Goal: Information Seeking & Learning: Check status

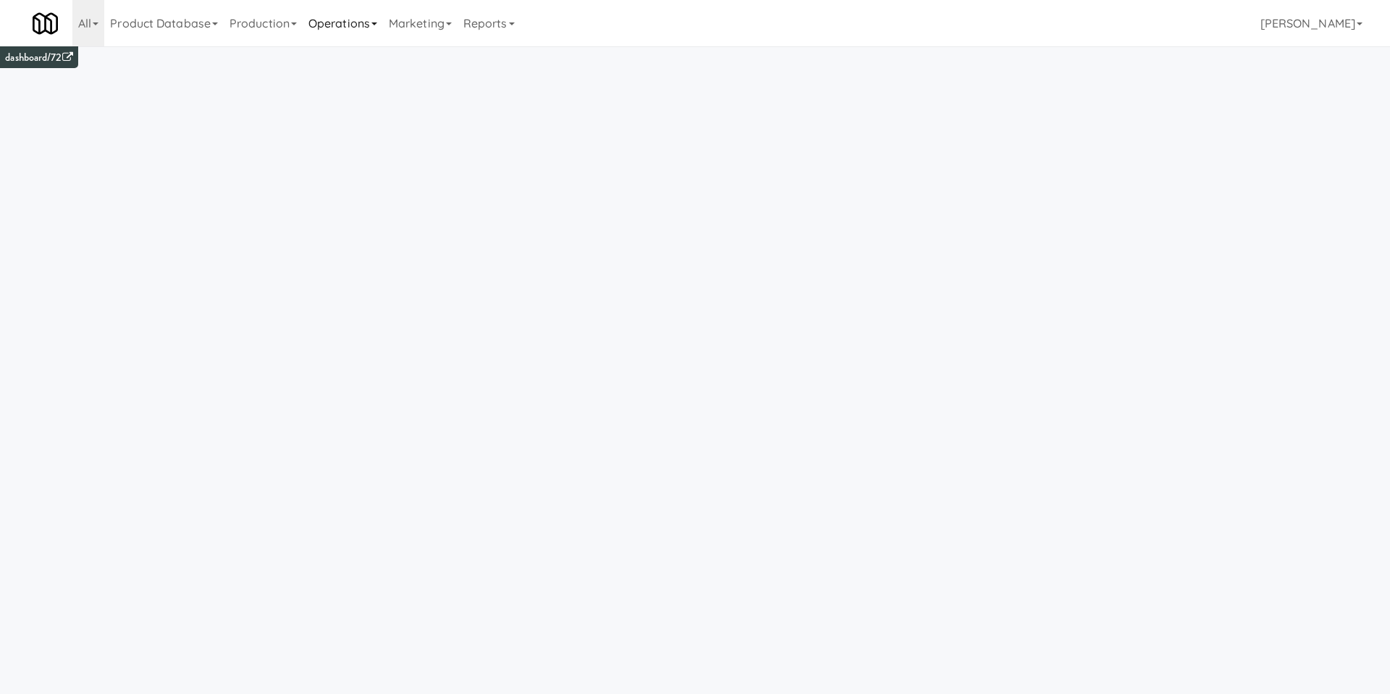
click at [313, 31] on link "Operations" at bounding box center [343, 23] width 80 height 46
click at [340, 120] on link "Operators" at bounding box center [361, 114] width 116 height 26
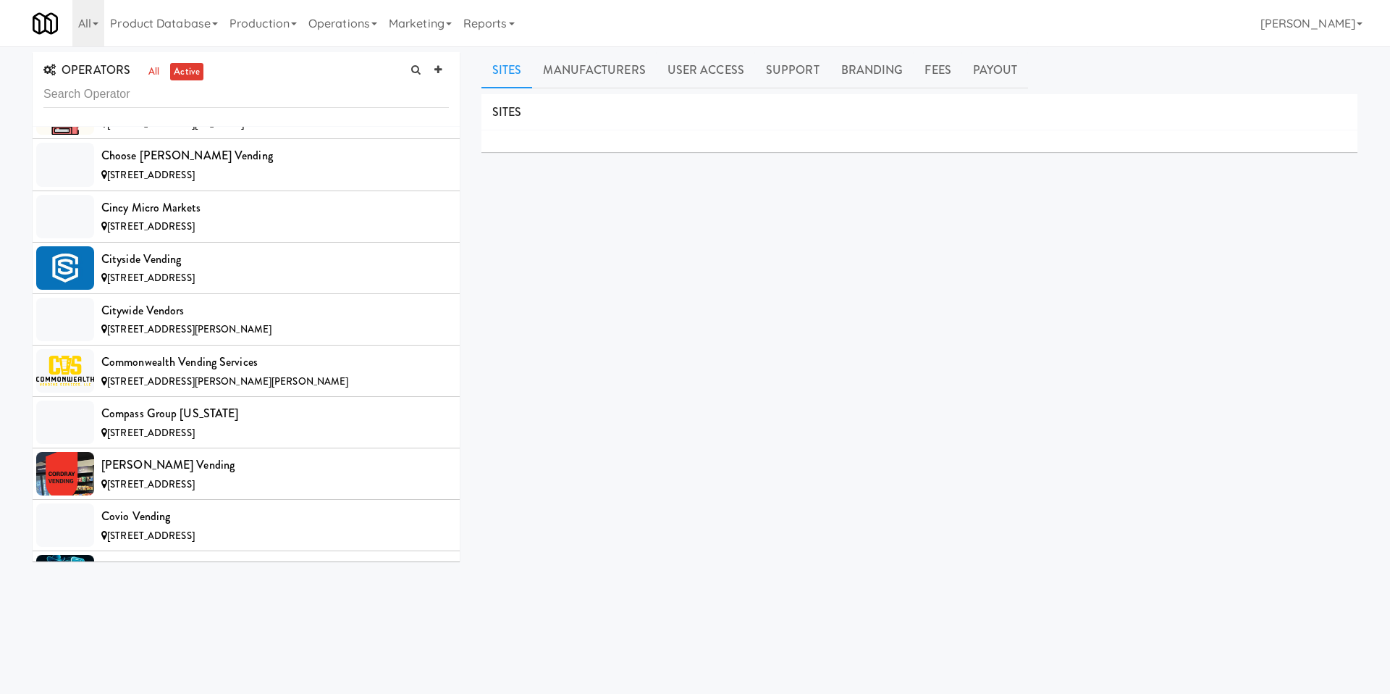
scroll to position [2250, 0]
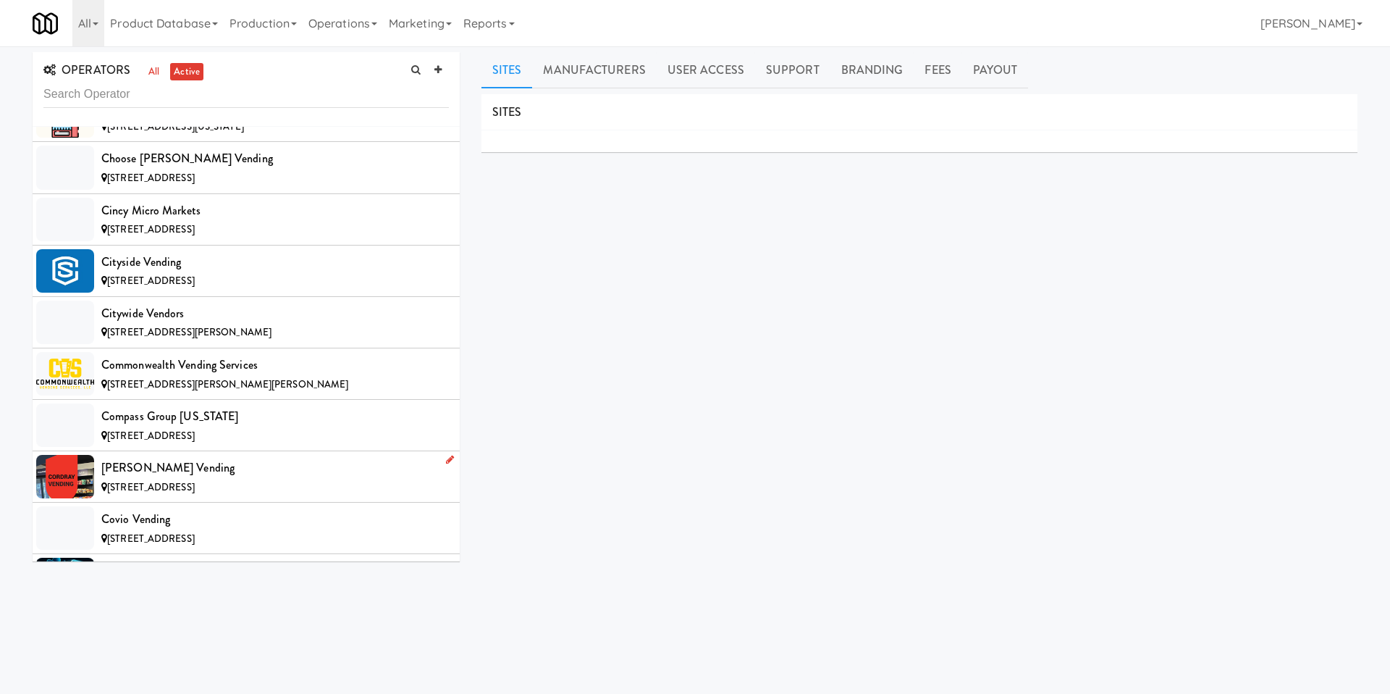
click at [208, 453] on li "[PERSON_NAME] Vending [STREET_ADDRESS]" at bounding box center [246, 476] width 427 height 51
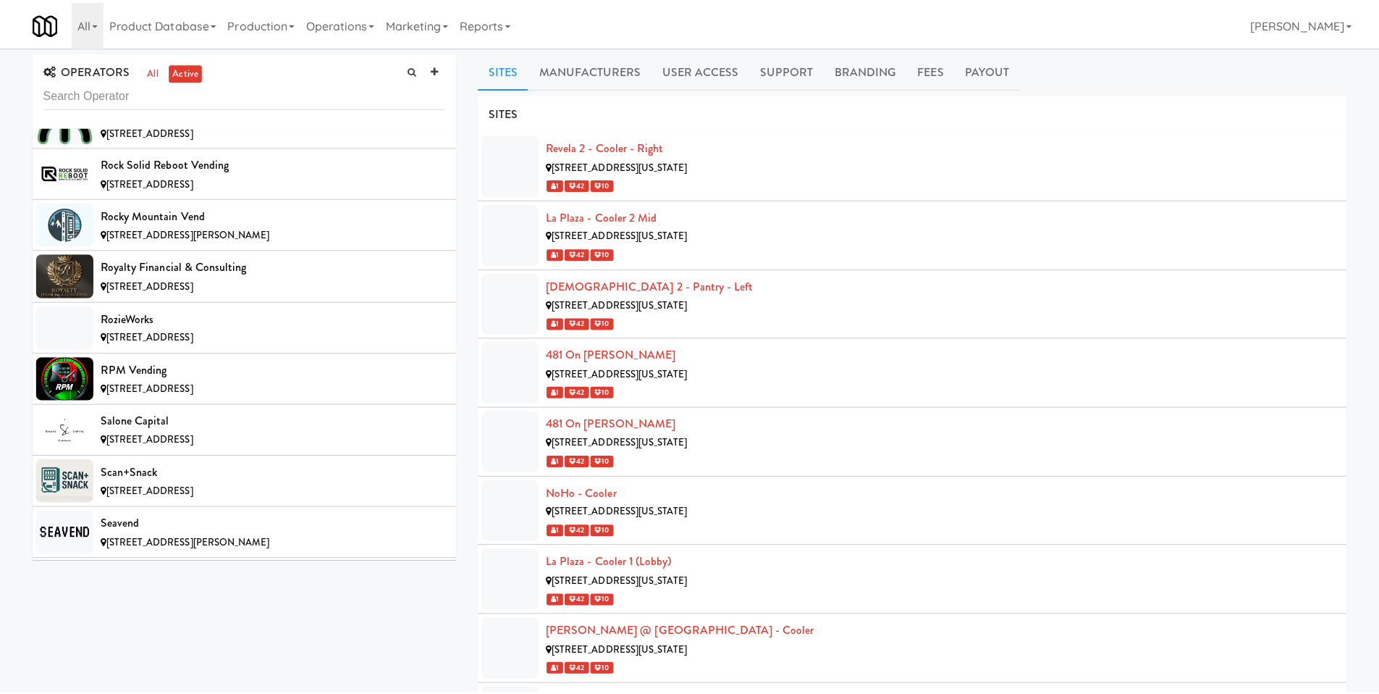
scroll to position [10715, 0]
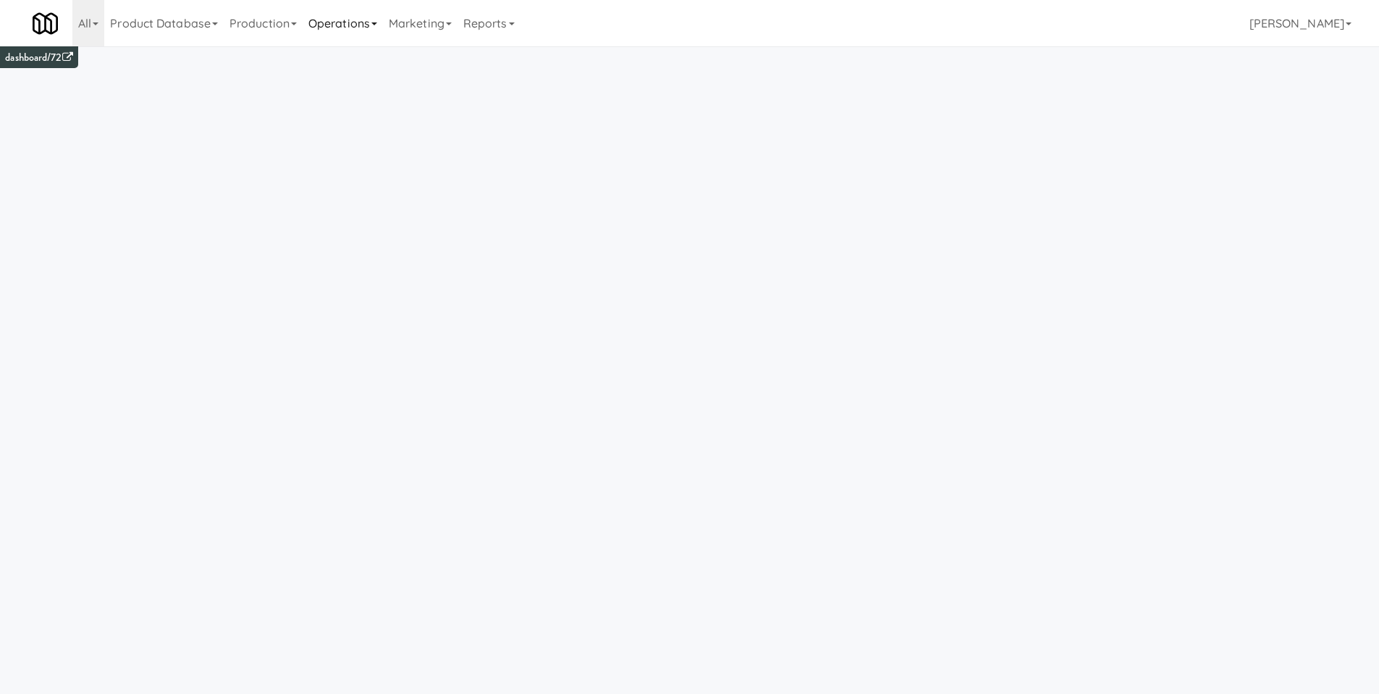
click at [359, 31] on link "Operations" at bounding box center [343, 23] width 80 height 46
click at [507, 35] on link "Reports" at bounding box center [489, 23] width 63 height 46
click at [520, 113] on link "Payouts" at bounding box center [516, 114] width 116 height 26
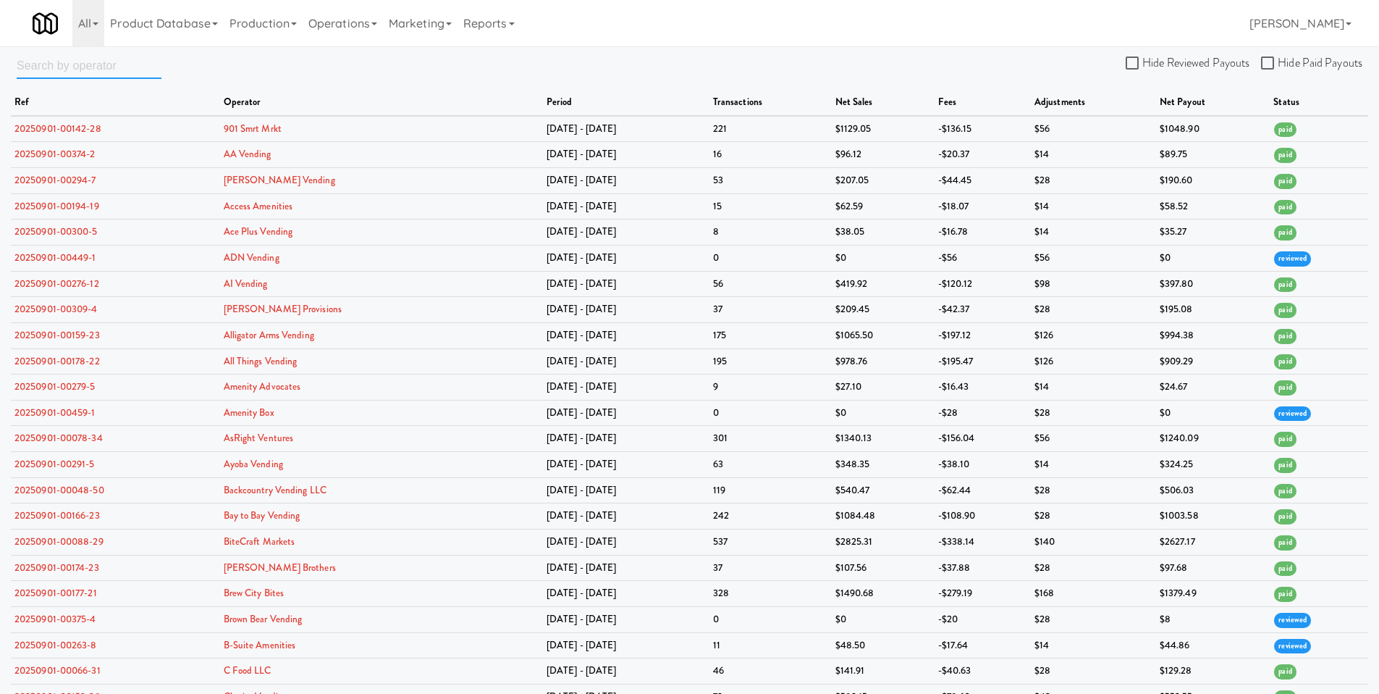
click at [56, 69] on input "text" at bounding box center [89, 65] width 145 height 27
type input "mk"
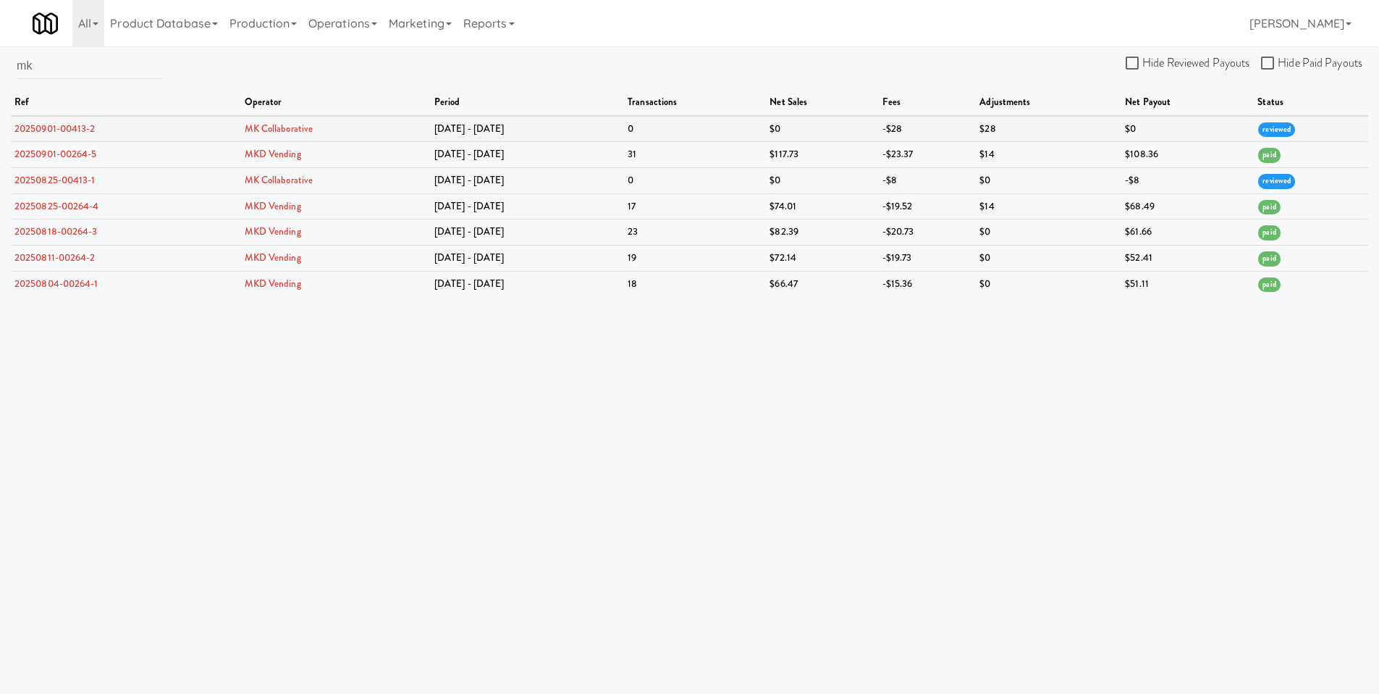
click at [1138, 138] on td "$0" at bounding box center [1187, 129] width 132 height 26
click at [848, 130] on td "$0" at bounding box center [822, 129] width 112 height 26
click at [822, 154] on td "$117.73" at bounding box center [822, 155] width 112 height 26
click at [279, 157] on link "MKD Vending" at bounding box center [273, 154] width 56 height 14
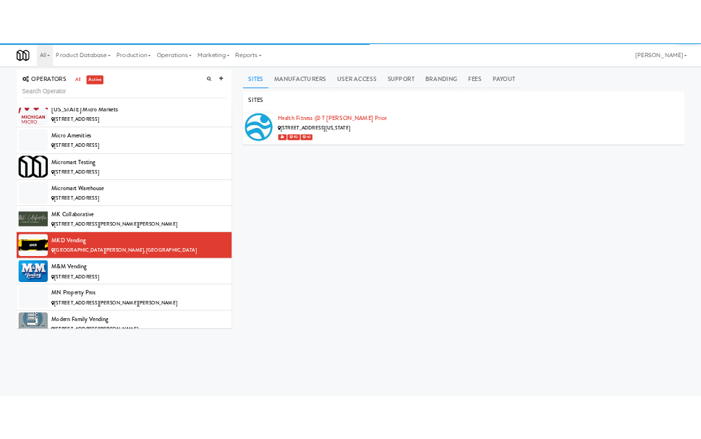
scroll to position [7754, 0]
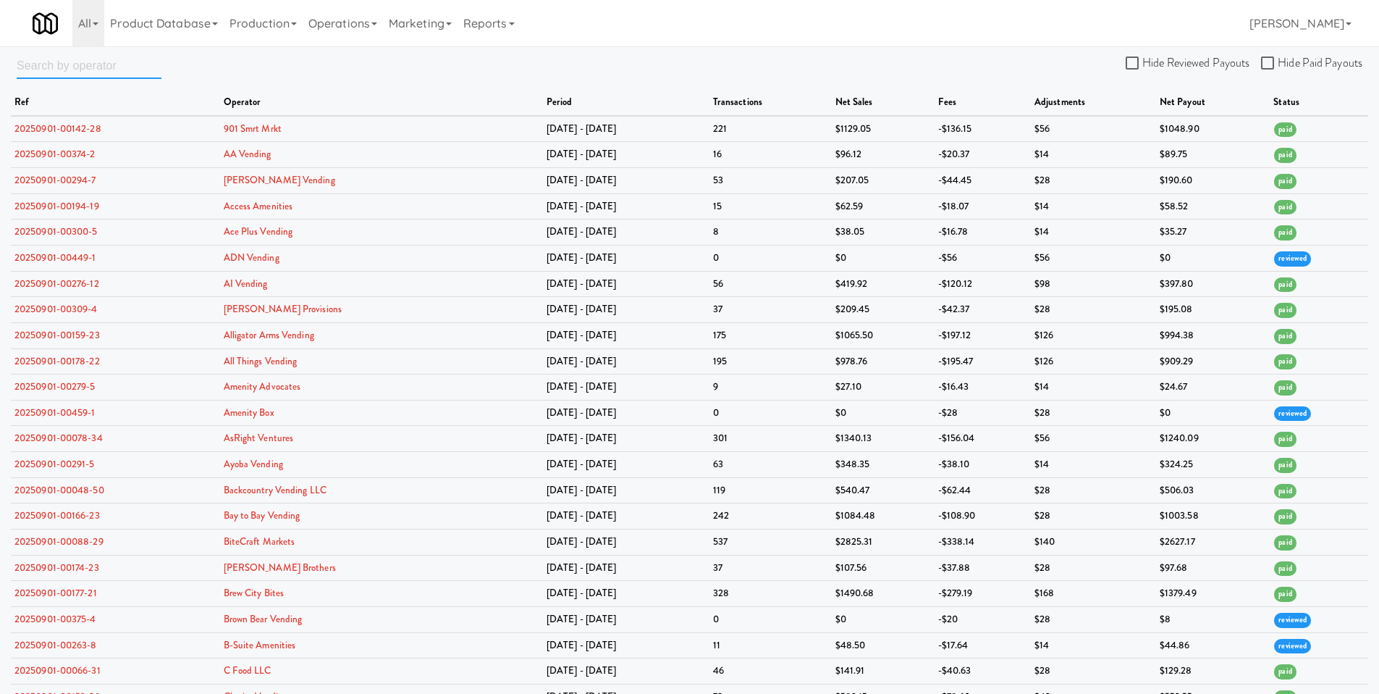
click at [87, 72] on input "text" at bounding box center [89, 65] width 145 height 27
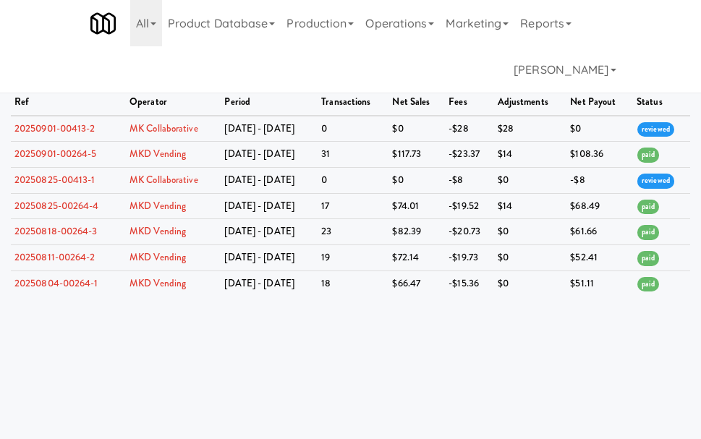
type input "mk"
